Goal: Information Seeking & Learning: Find specific fact

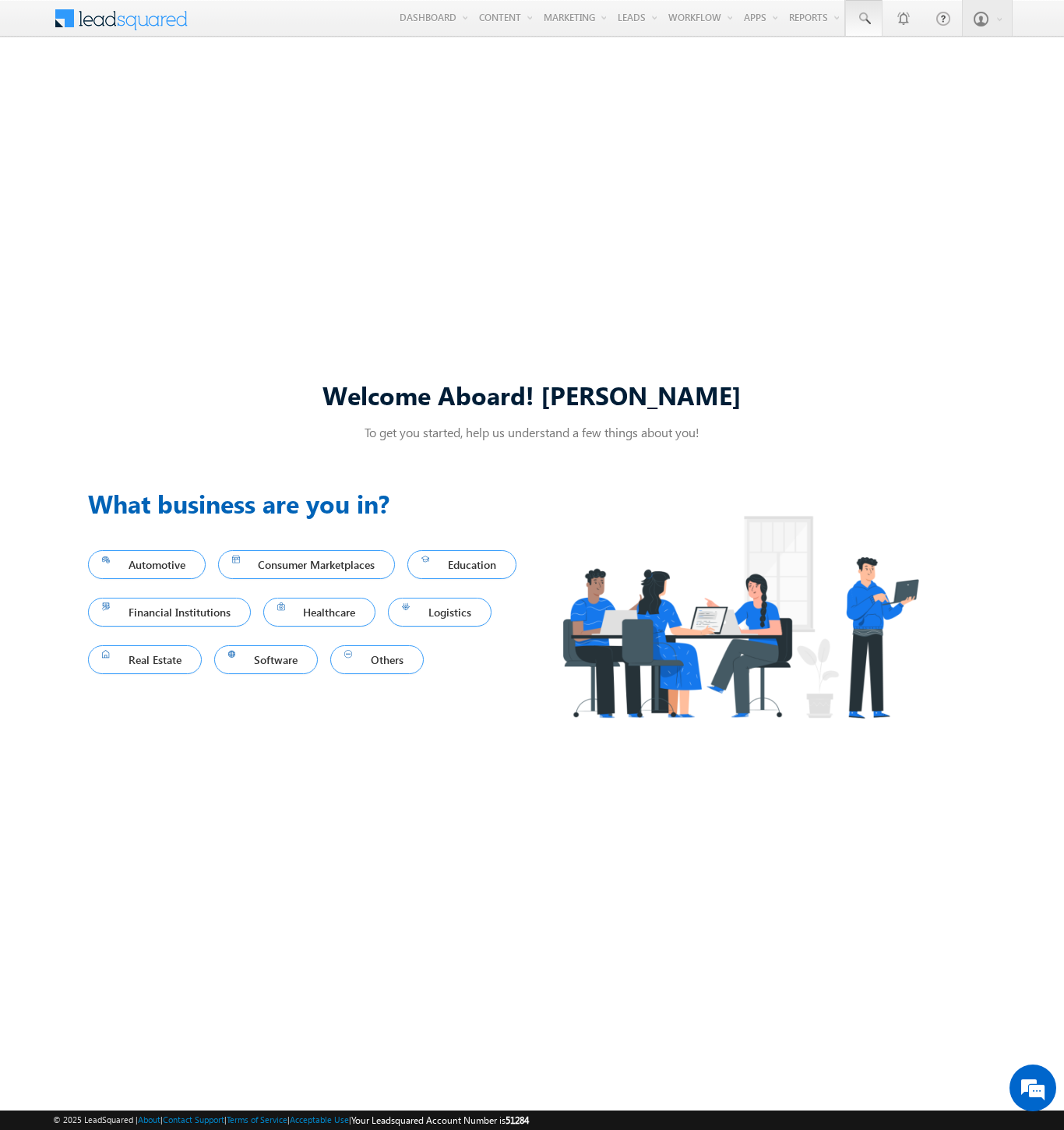
click at [863, 19] on span at bounding box center [864, 18] width 15 height 15
type input "8968106840"
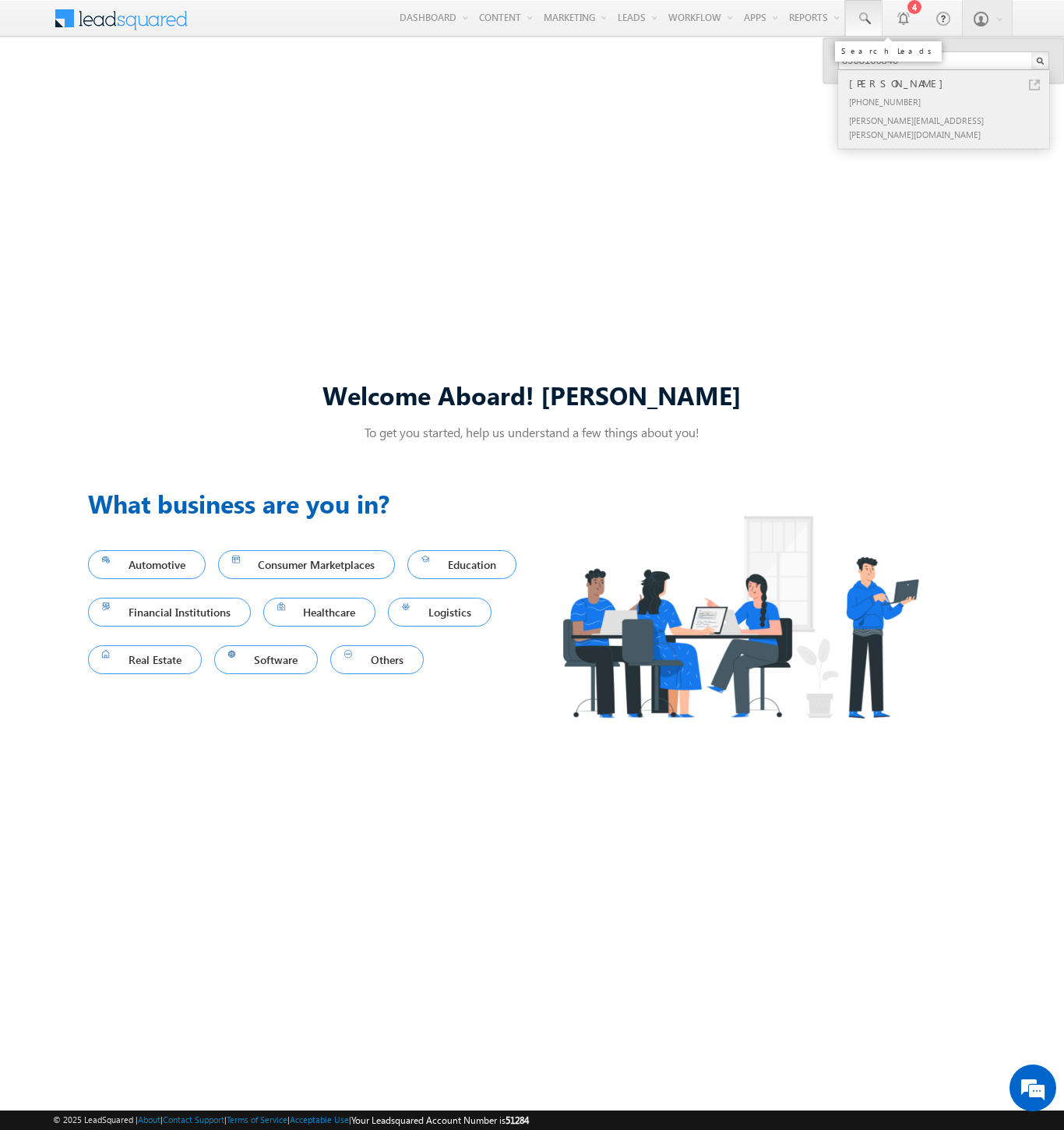
click at [951, 83] on div "[PERSON_NAME]" at bounding box center [950, 83] width 209 height 17
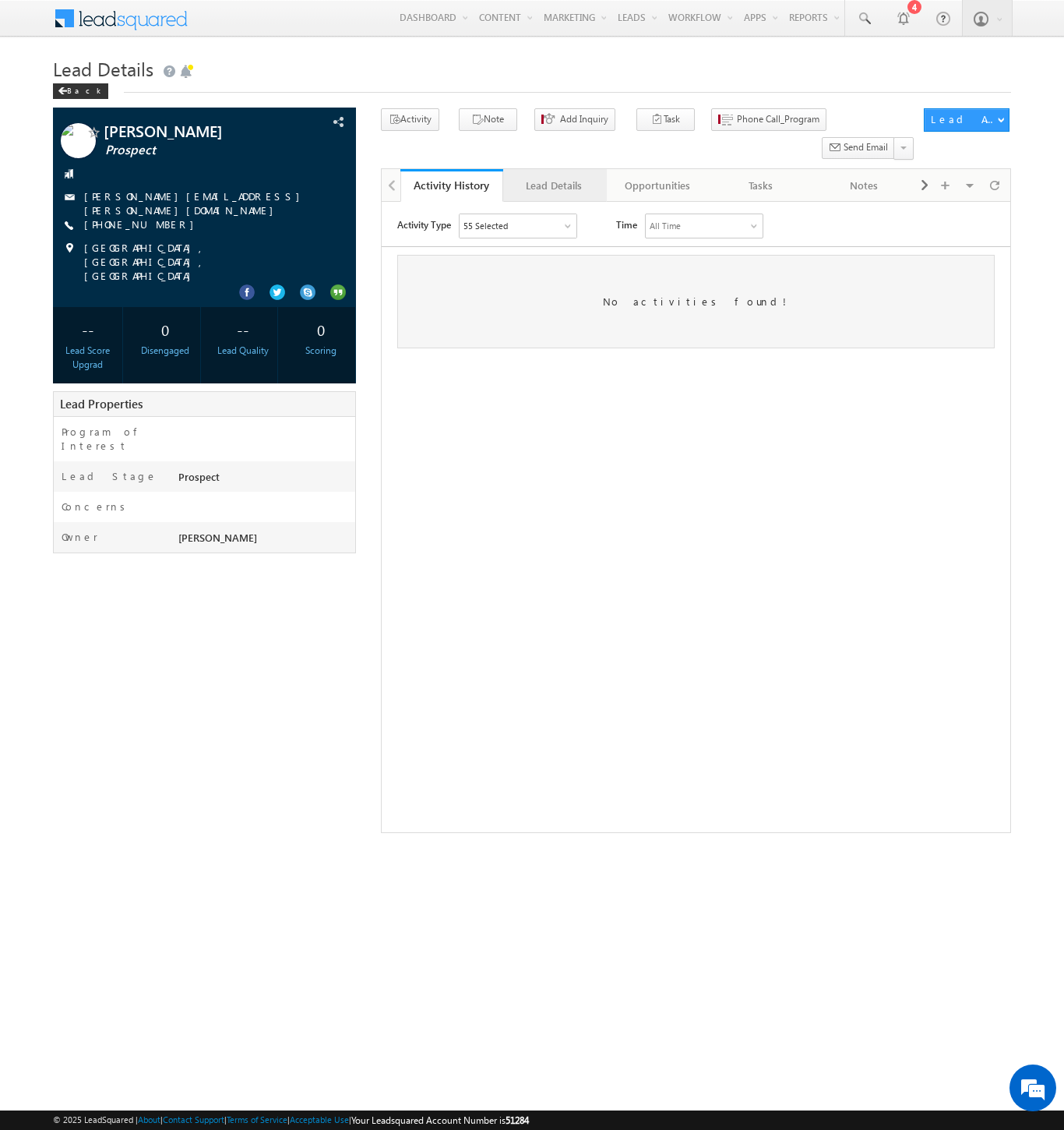
click at [554, 176] on div "Lead Details" at bounding box center [554, 186] width 76 height 19
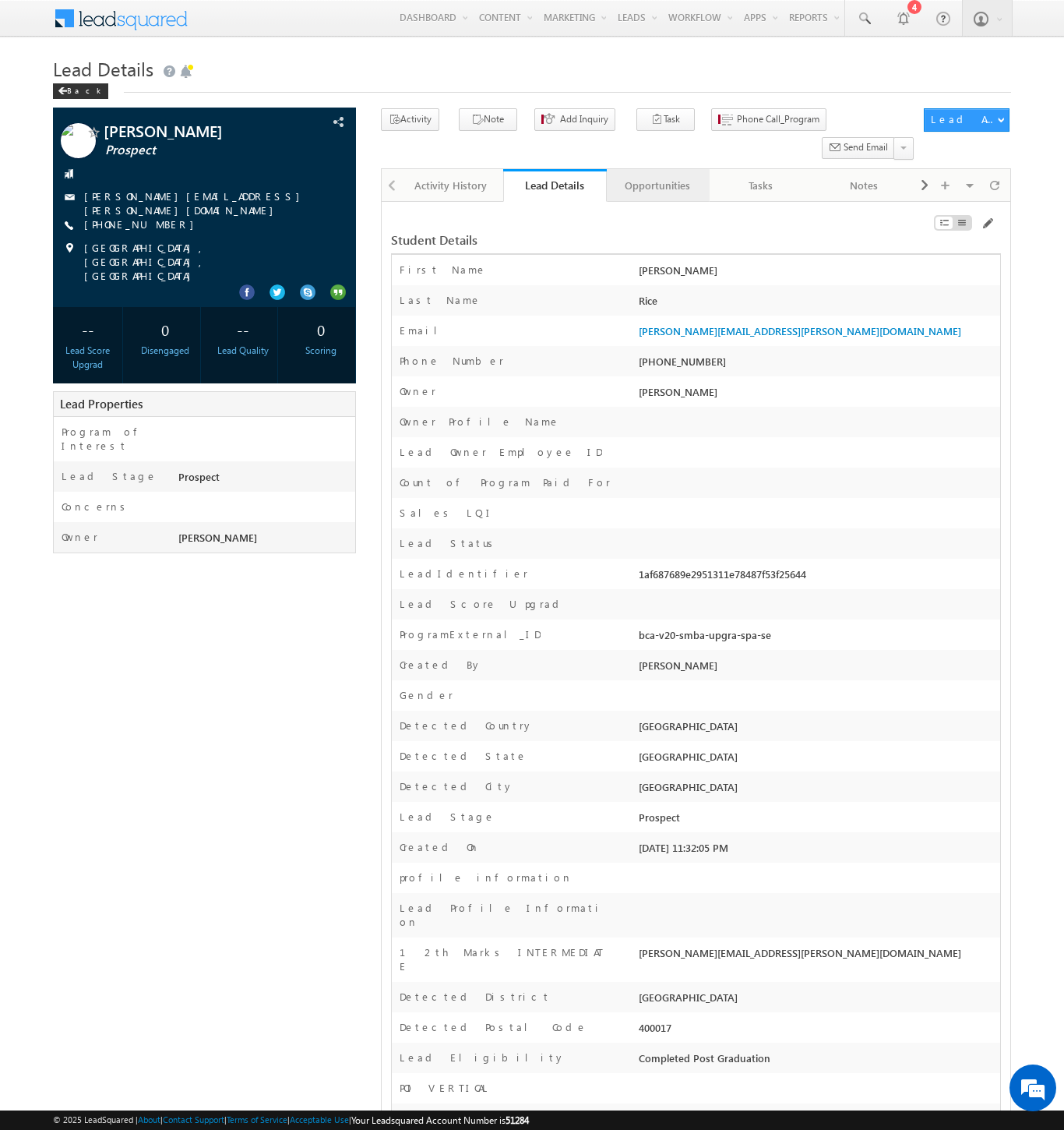
click at [657, 176] on div "Opportunities" at bounding box center [657, 186] width 76 height 19
